Goal: Check status: Check status

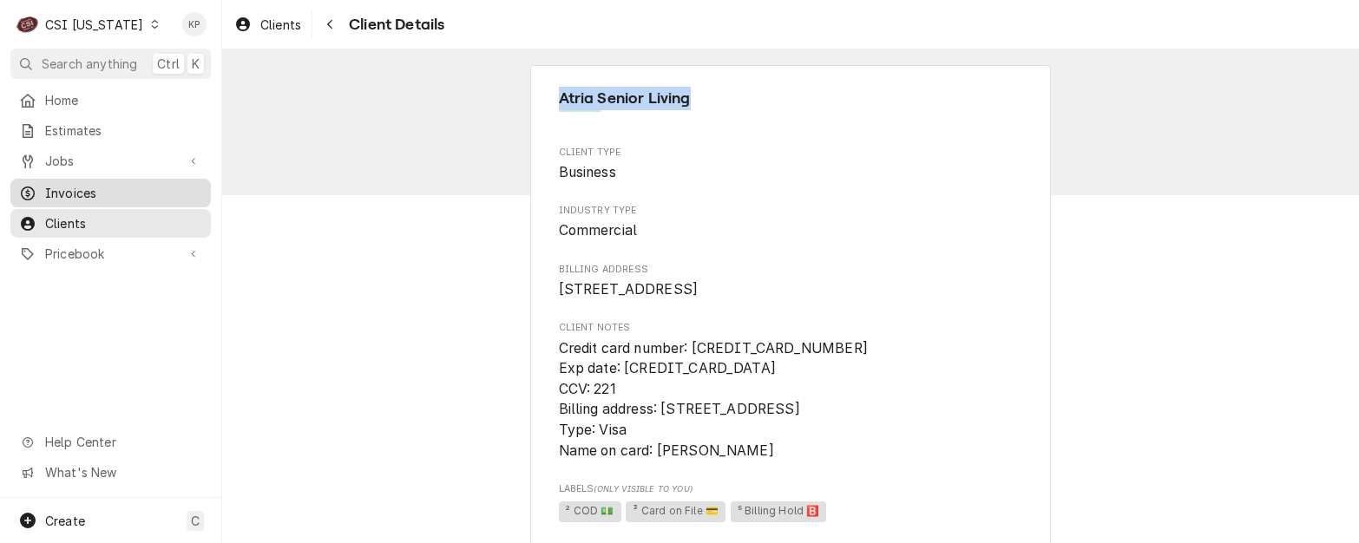
drag, startPoint x: 79, startPoint y: 191, endPoint x: 116, endPoint y: 184, distance: 38.0
click at [79, 191] on span "Invoices" at bounding box center [123, 193] width 157 height 18
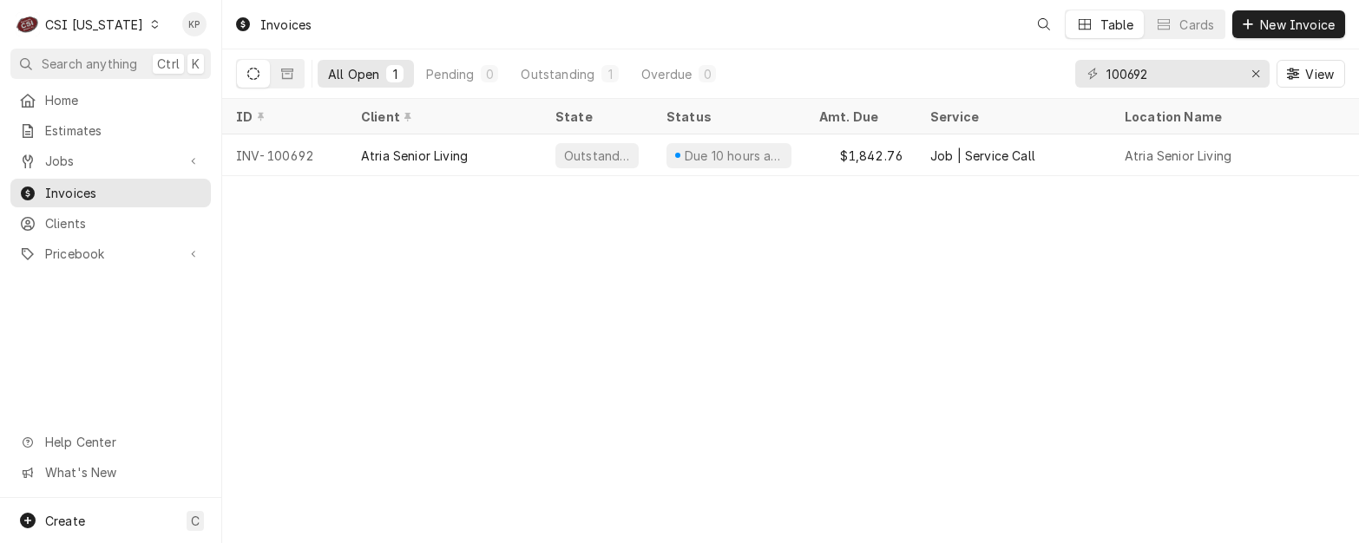
click at [151, 25] on icon "Dynamic Content Wrapper" at bounding box center [155, 24] width 8 height 9
click at [138, 28] on html "C CSI [US_STATE] KP Search anything Ctrl K Home Estimates Jobs Jobs Job Series …" at bounding box center [679, 271] width 1359 height 543
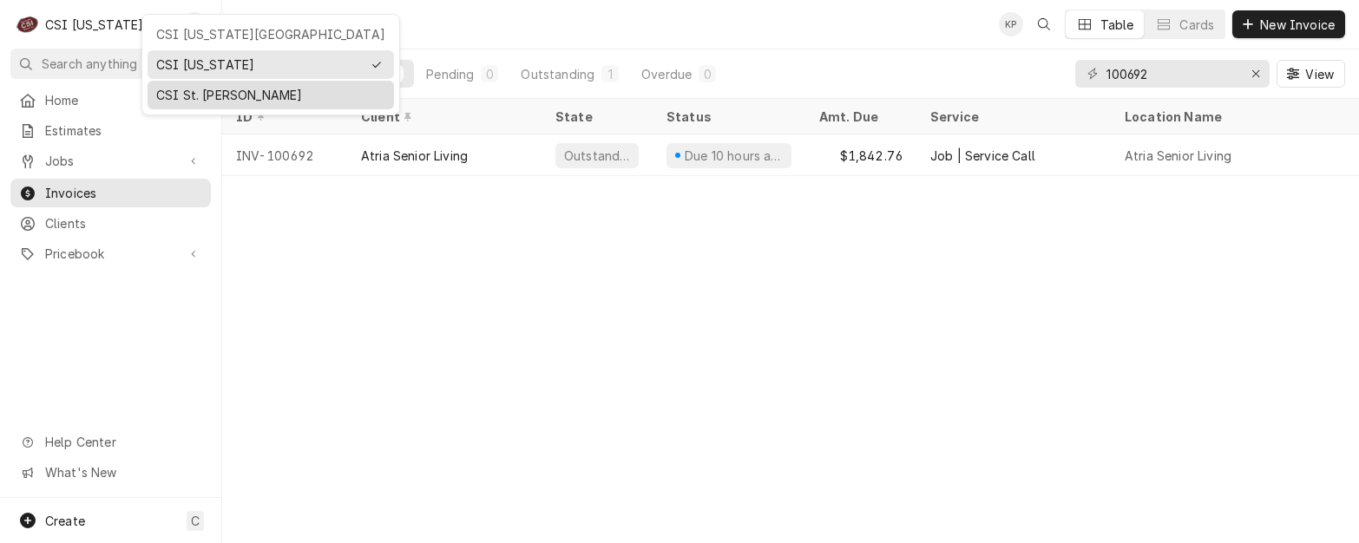
click at [175, 94] on div "CSI St. [PERSON_NAME]" at bounding box center [270, 95] width 229 height 18
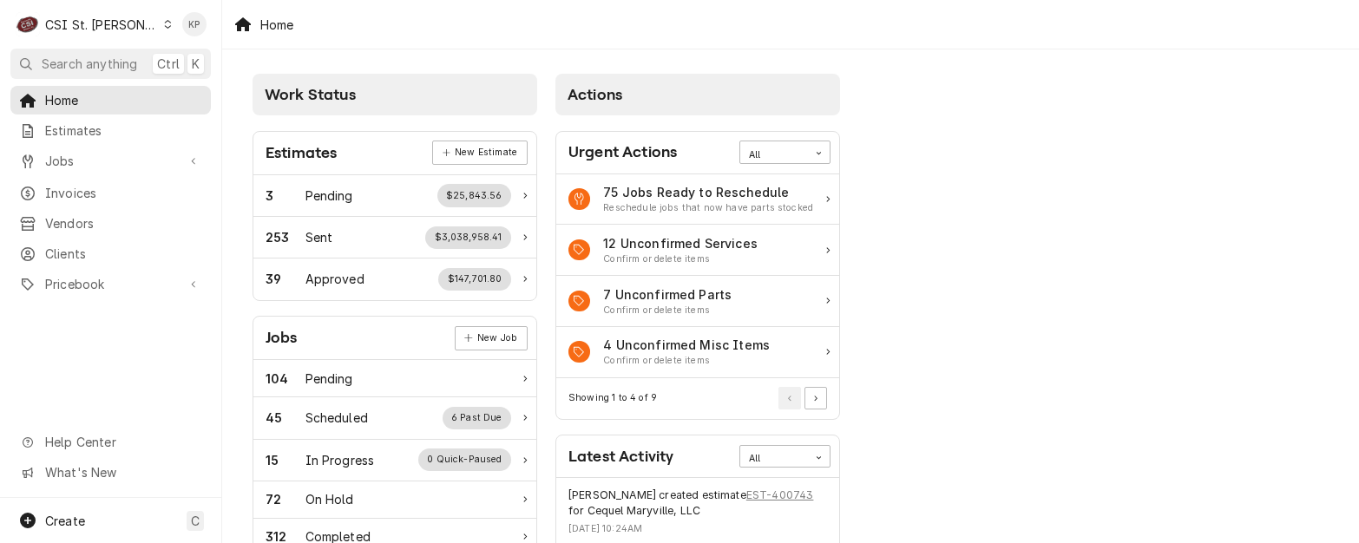
drag, startPoint x: 84, startPoint y: 188, endPoint x: 1269, endPoint y: 64, distance: 1190.9
click at [85, 188] on span "Invoices" at bounding box center [123, 193] width 157 height 18
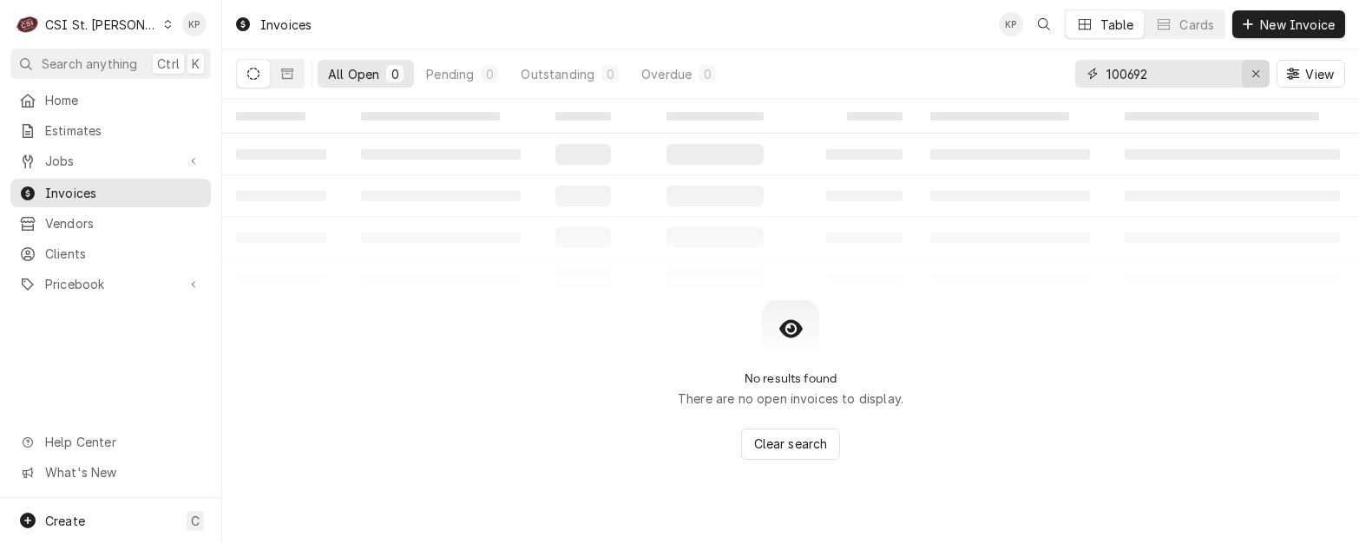
click at [1254, 75] on icon "Erase input" at bounding box center [1255, 73] width 7 height 7
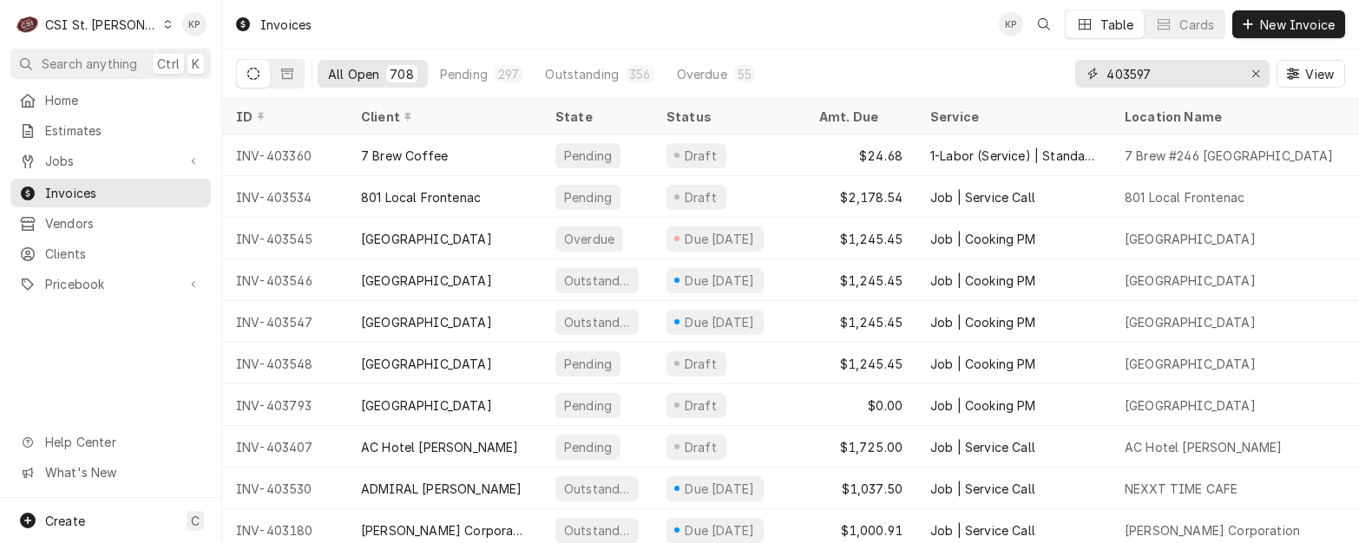
type input "403597"
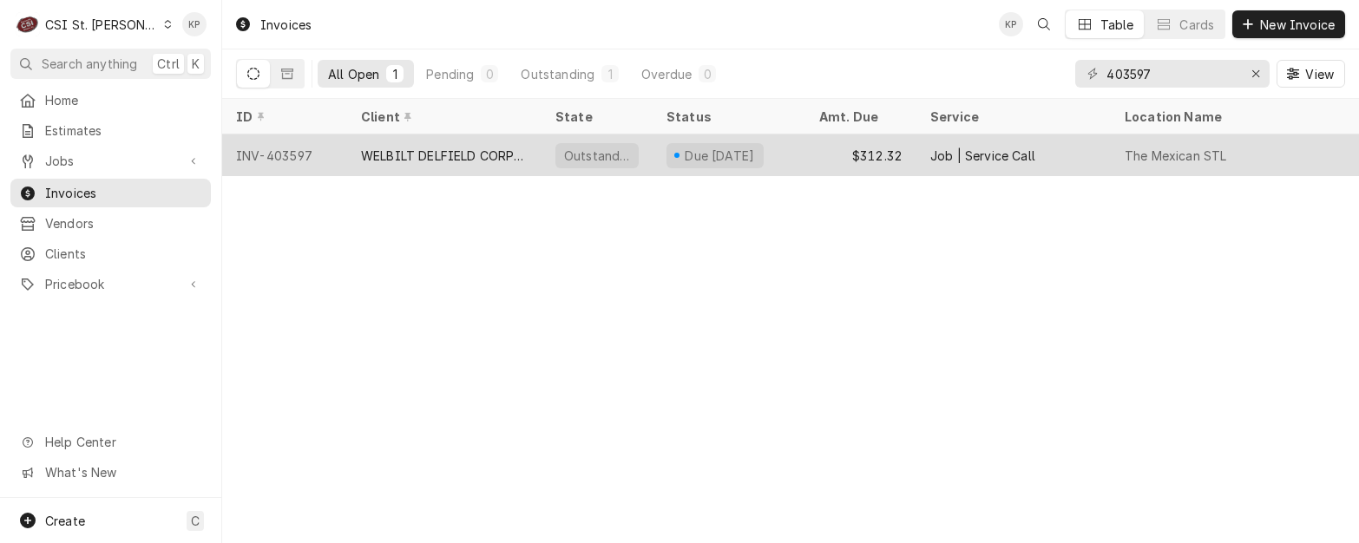
click at [259, 149] on div "INV-403597" at bounding box center [284, 155] width 125 height 42
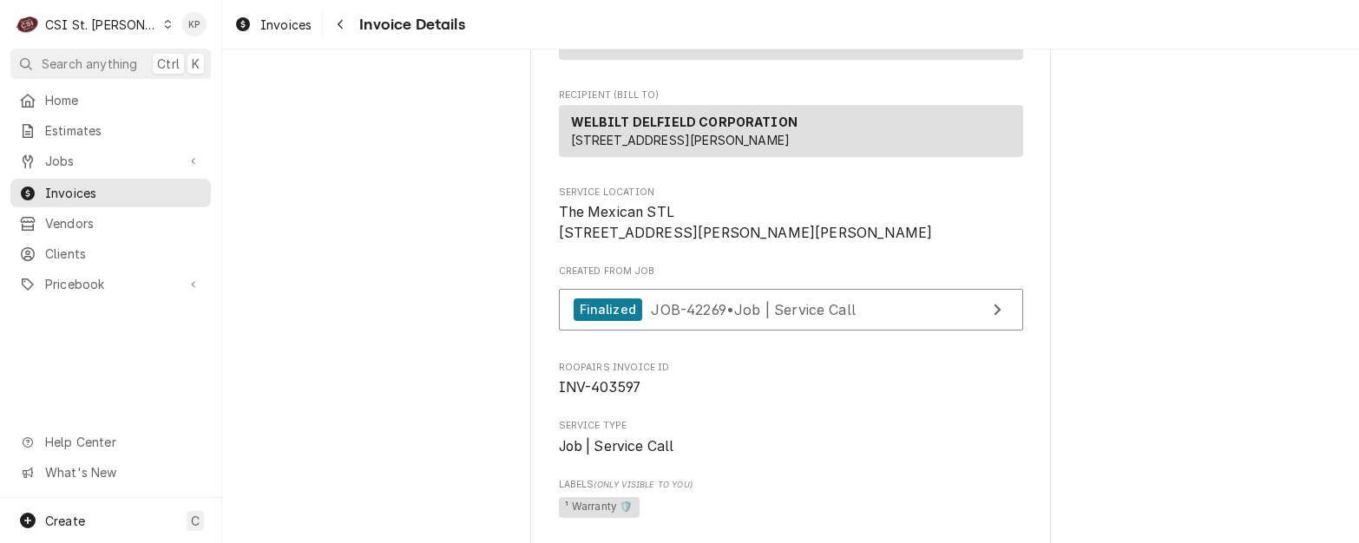
scroll to position [260, 0]
